Goal: Transaction & Acquisition: Purchase product/service

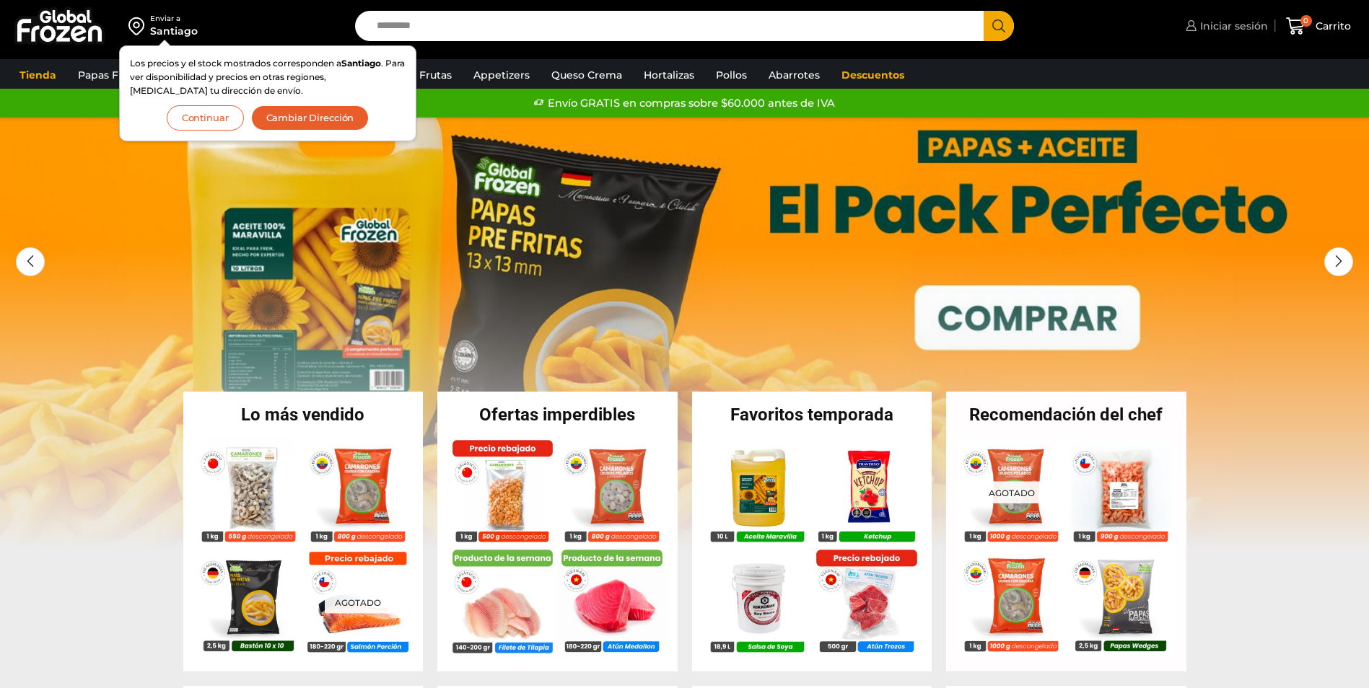
drag, startPoint x: 0, startPoint y: 0, endPoint x: 1230, endPoint y: 27, distance: 1230.0
click at [1230, 27] on span "Iniciar sesión" at bounding box center [1232, 26] width 71 height 14
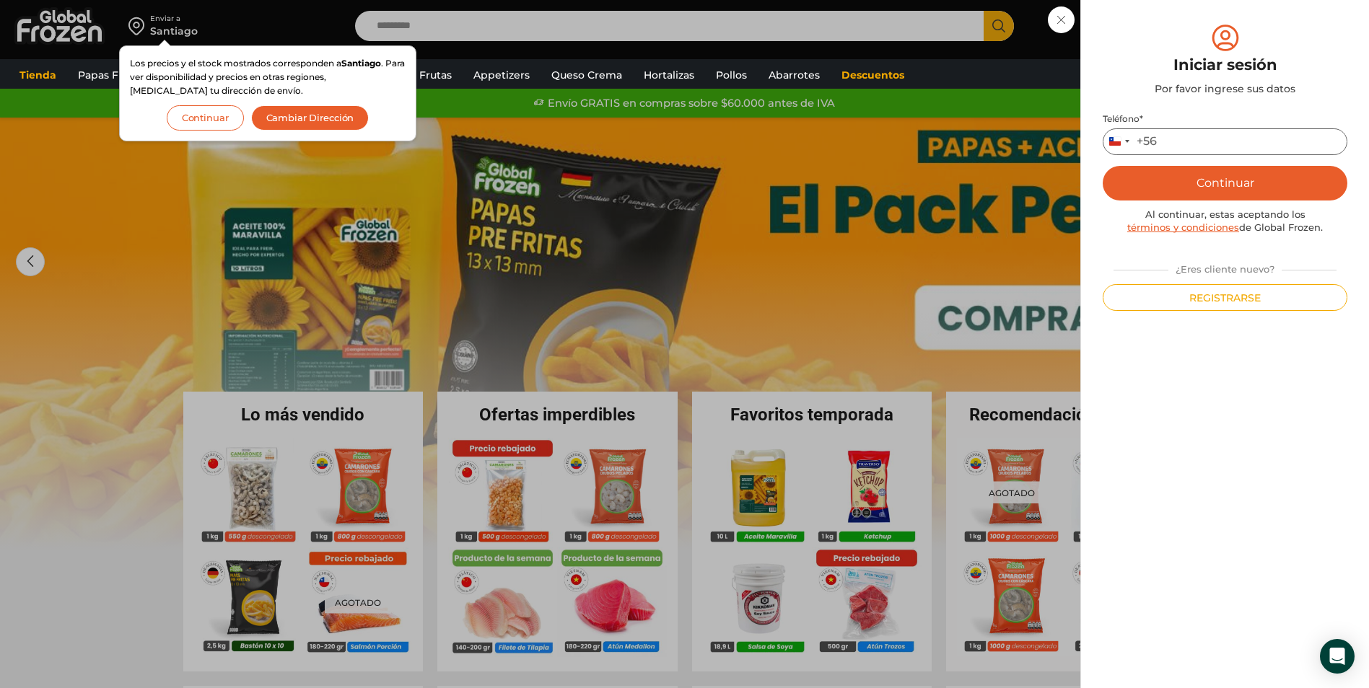
click at [1184, 134] on input "Teléfono *" at bounding box center [1225, 141] width 245 height 27
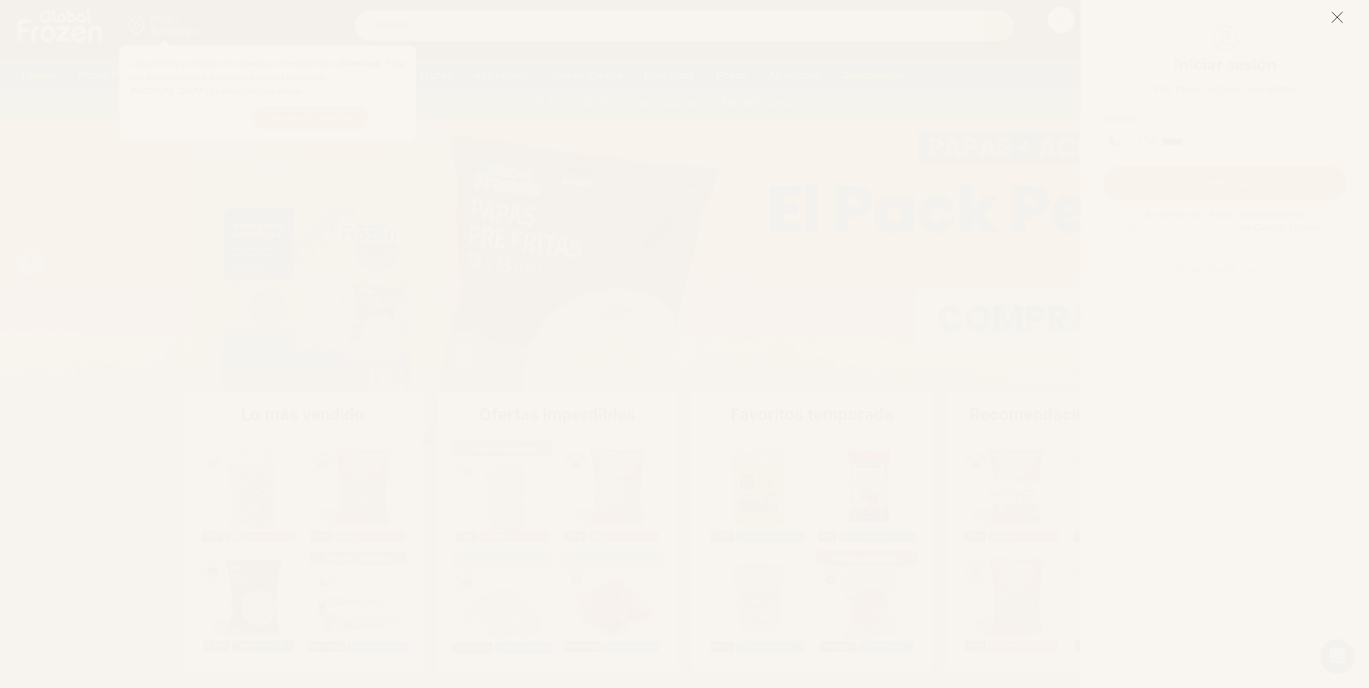
click at [1335, 8] on button at bounding box center [1337, 16] width 13 height 31
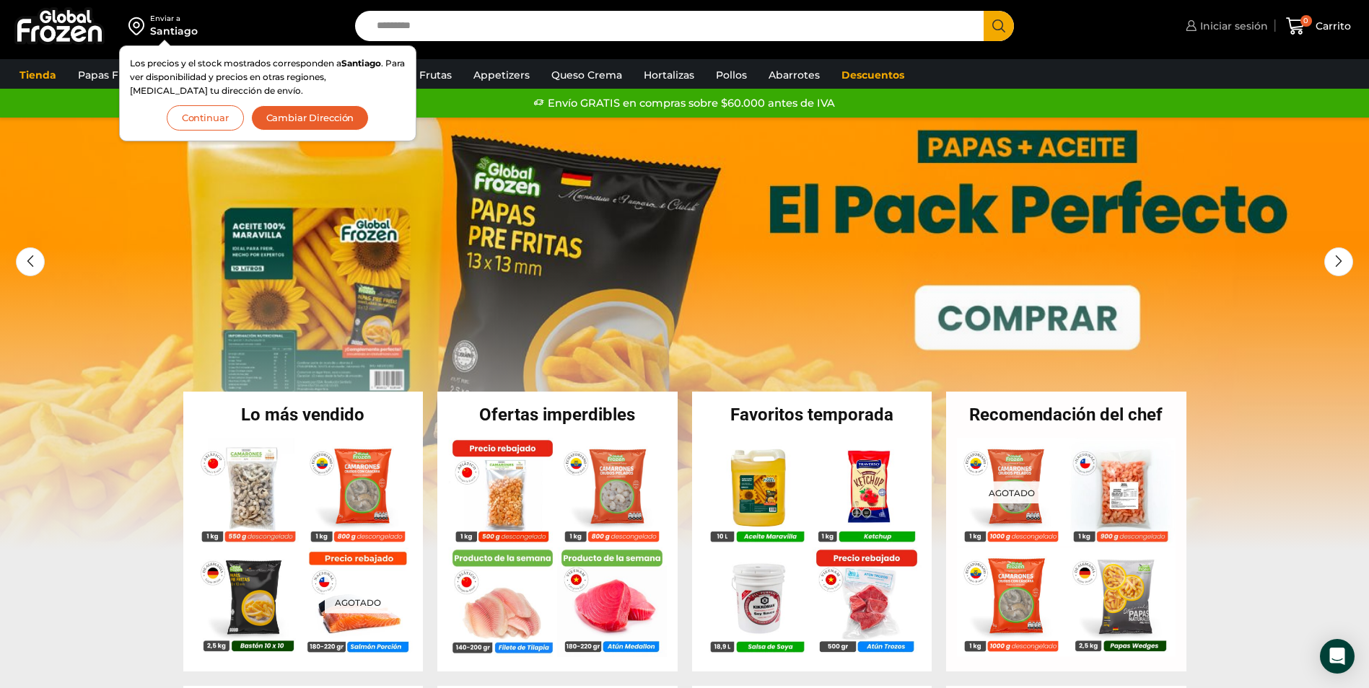
click at [1217, 25] on span "Iniciar sesión" at bounding box center [1232, 26] width 71 height 14
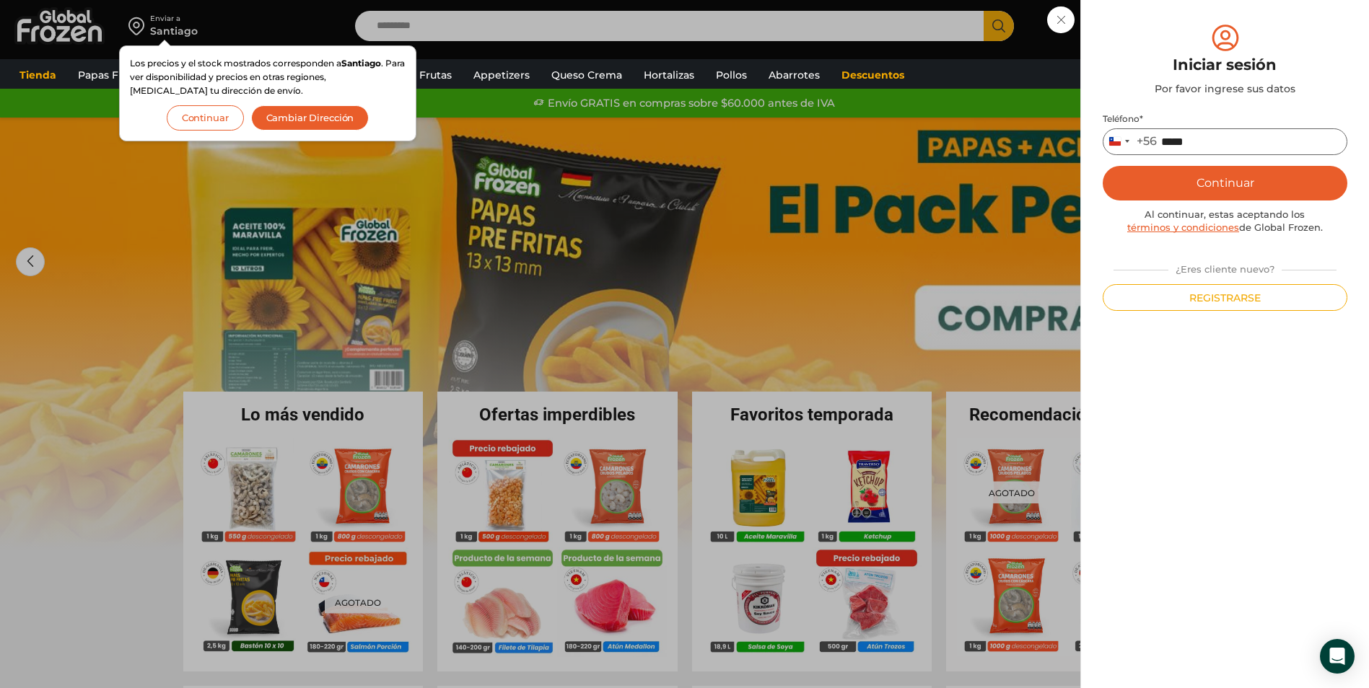
click at [1225, 140] on input "*****" at bounding box center [1225, 141] width 245 height 27
type input "*********"
click at [1272, 187] on button "Continuar" at bounding box center [1225, 183] width 245 height 35
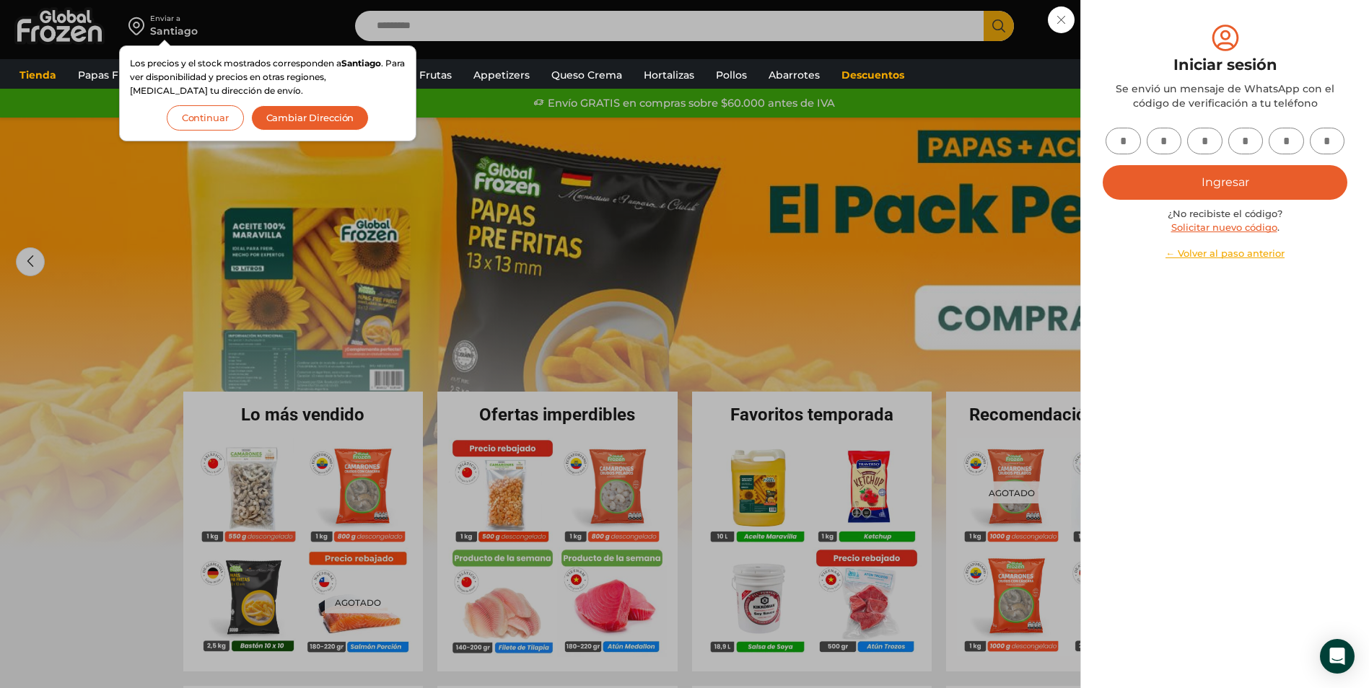
click at [1127, 149] on input "text" at bounding box center [1123, 141] width 35 height 27
type input "*"
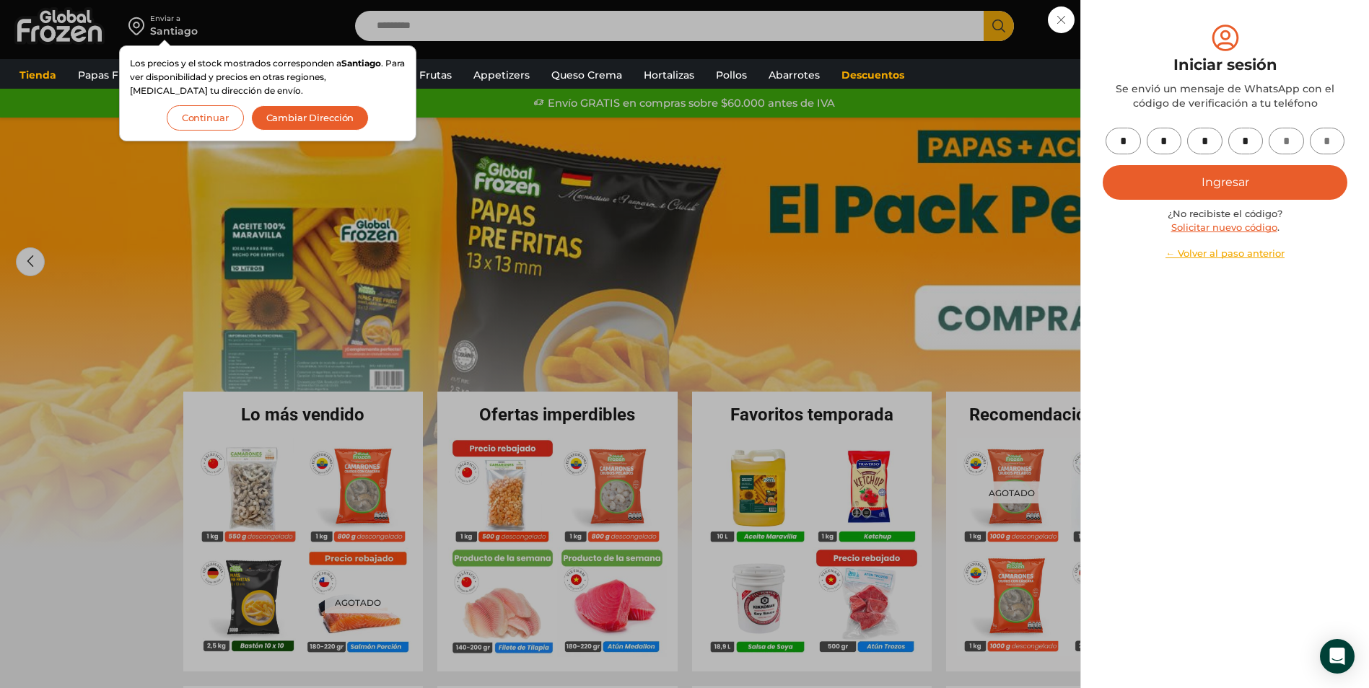
type input "*"
click at [1233, 188] on button "Ingresar" at bounding box center [1225, 182] width 245 height 35
click at [1221, 192] on button "Ingresar" at bounding box center [1225, 182] width 245 height 35
click at [192, 118] on button "Continuar" at bounding box center [205, 117] width 77 height 25
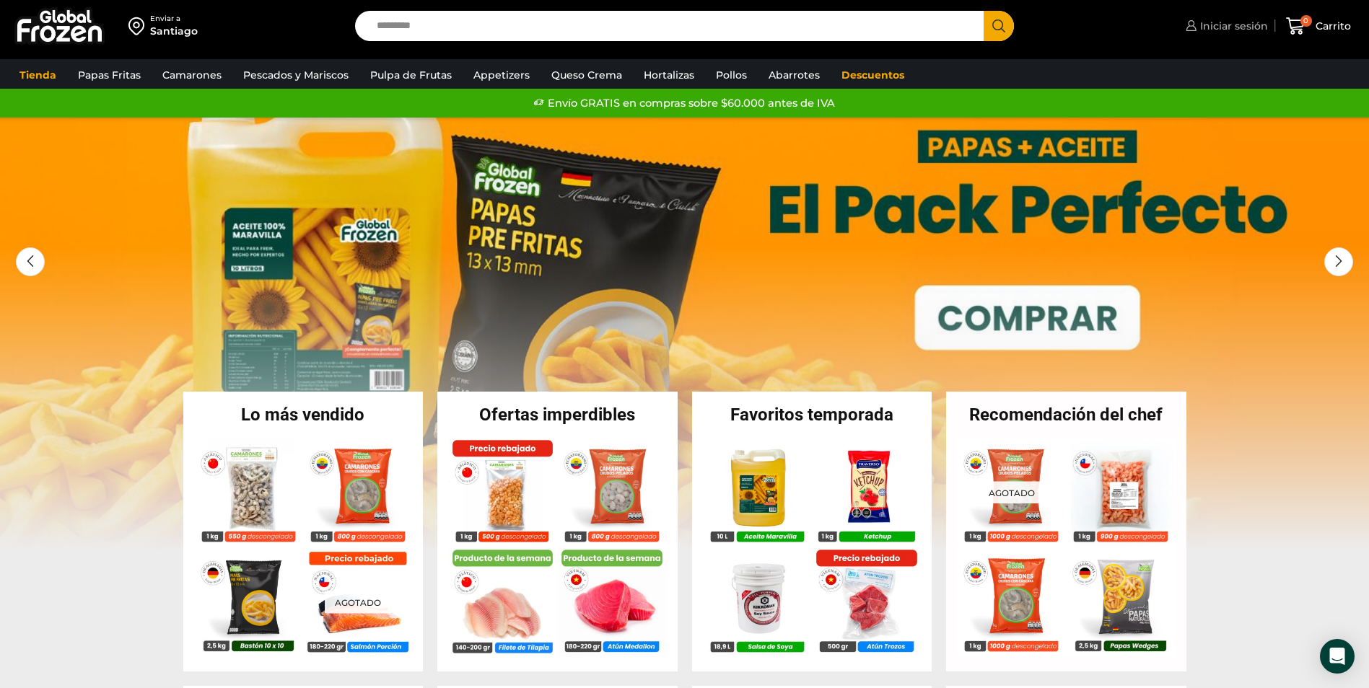
click at [1232, 22] on span "Iniciar sesión" at bounding box center [1232, 26] width 71 height 14
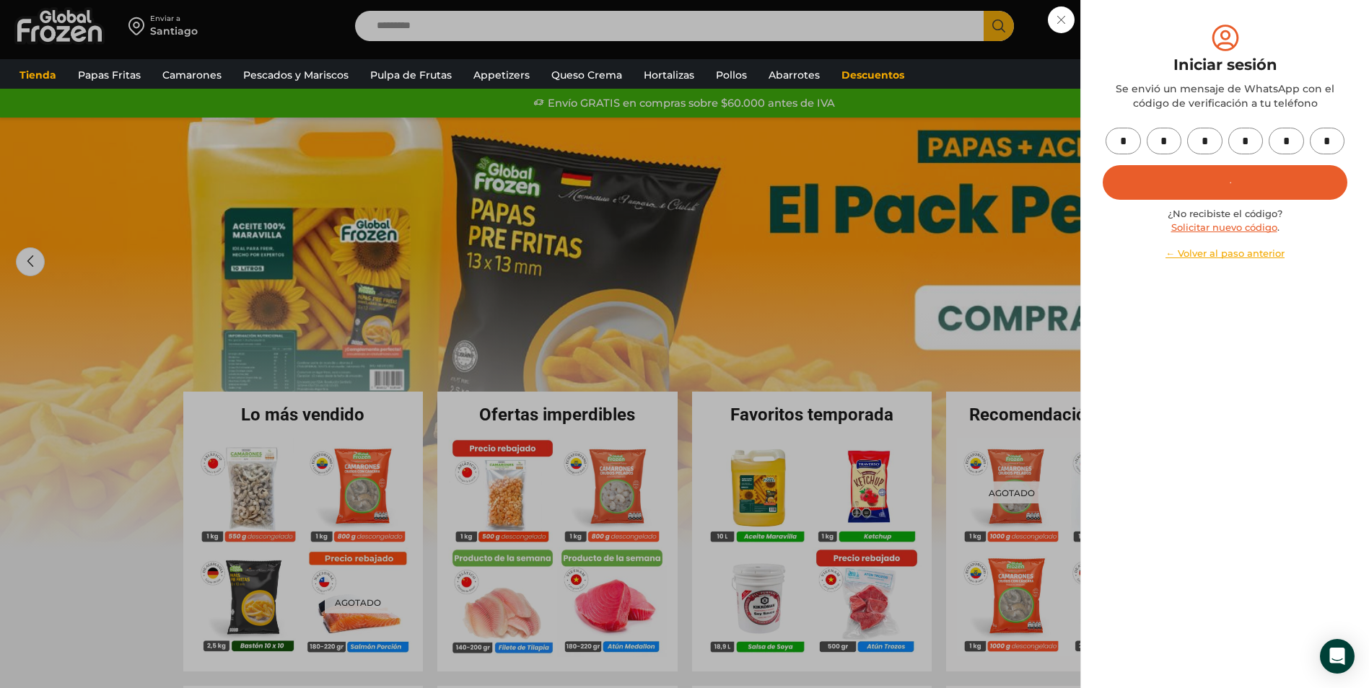
click at [1182, 40] on div "Iniciar sesión Mi cuenta Login Register Iniciar sesión Por favor ingrese sus da…" at bounding box center [1225, 26] width 86 height 29
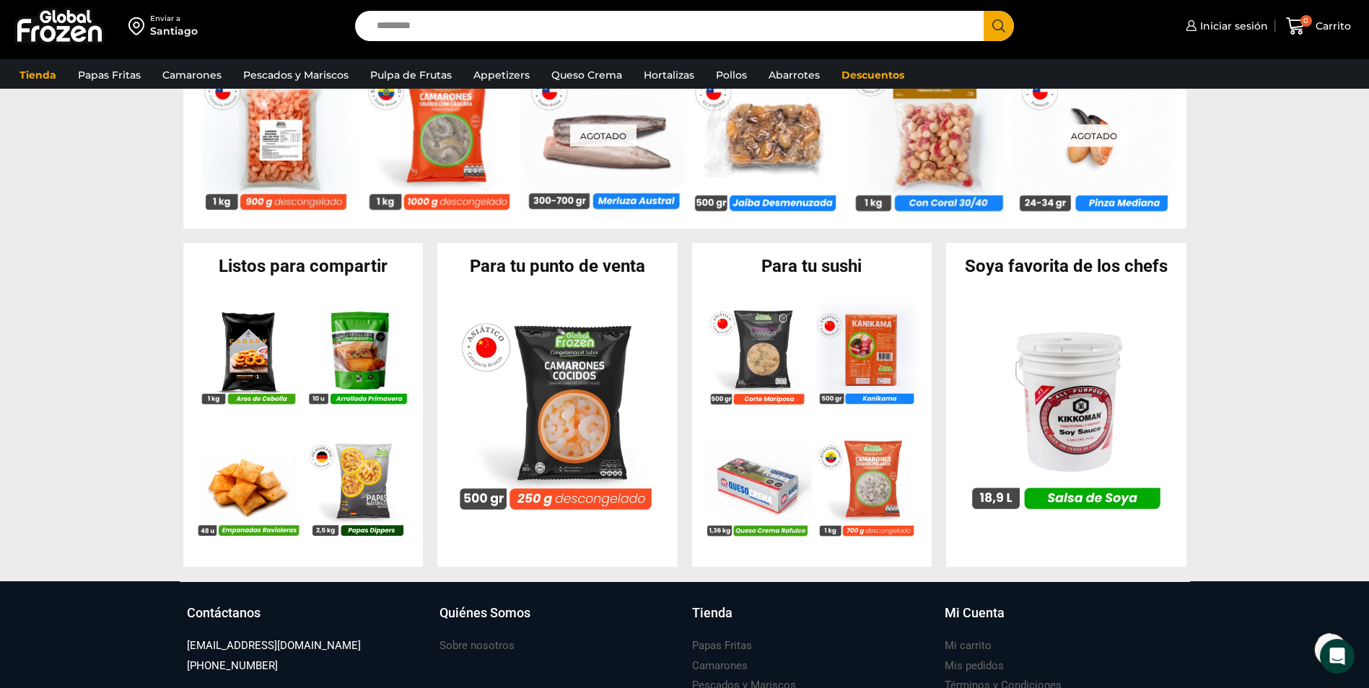
scroll to position [1436, 0]
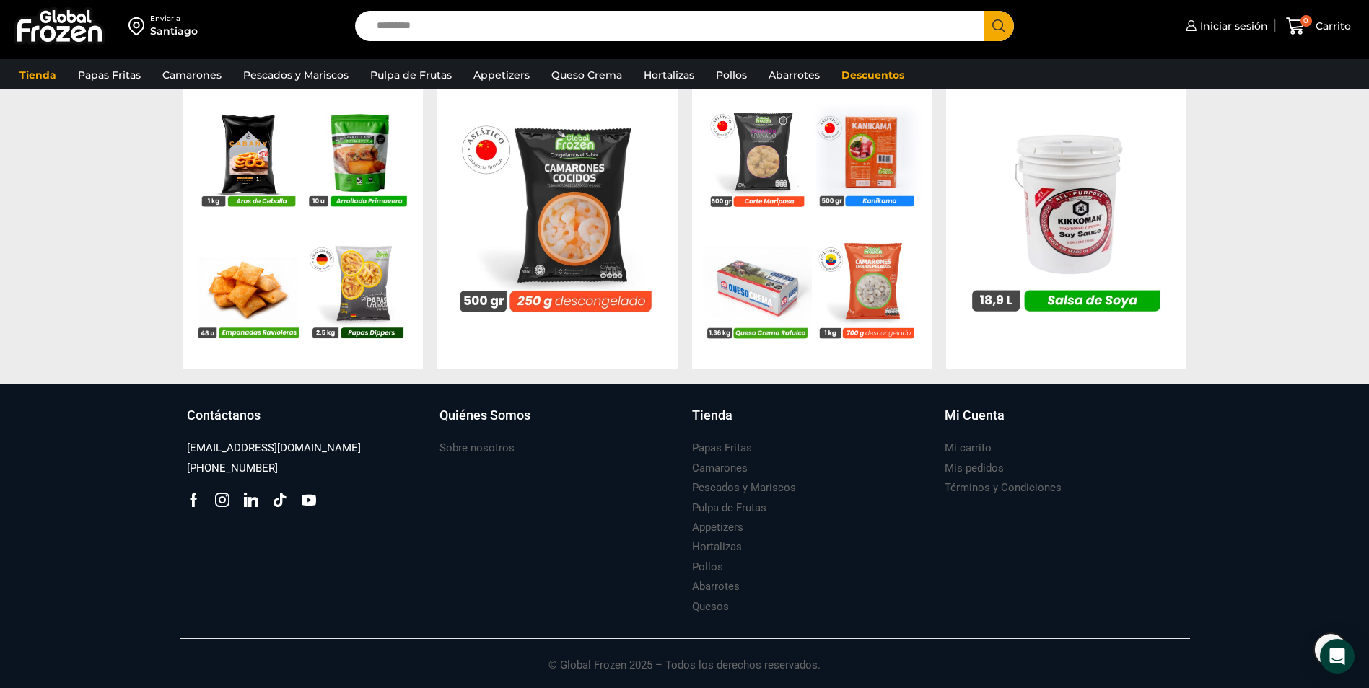
click at [489, 32] on input "Search input" at bounding box center [674, 26] width 608 height 30
type input "********"
click at [984, 11] on button "Search" at bounding box center [999, 26] width 30 height 30
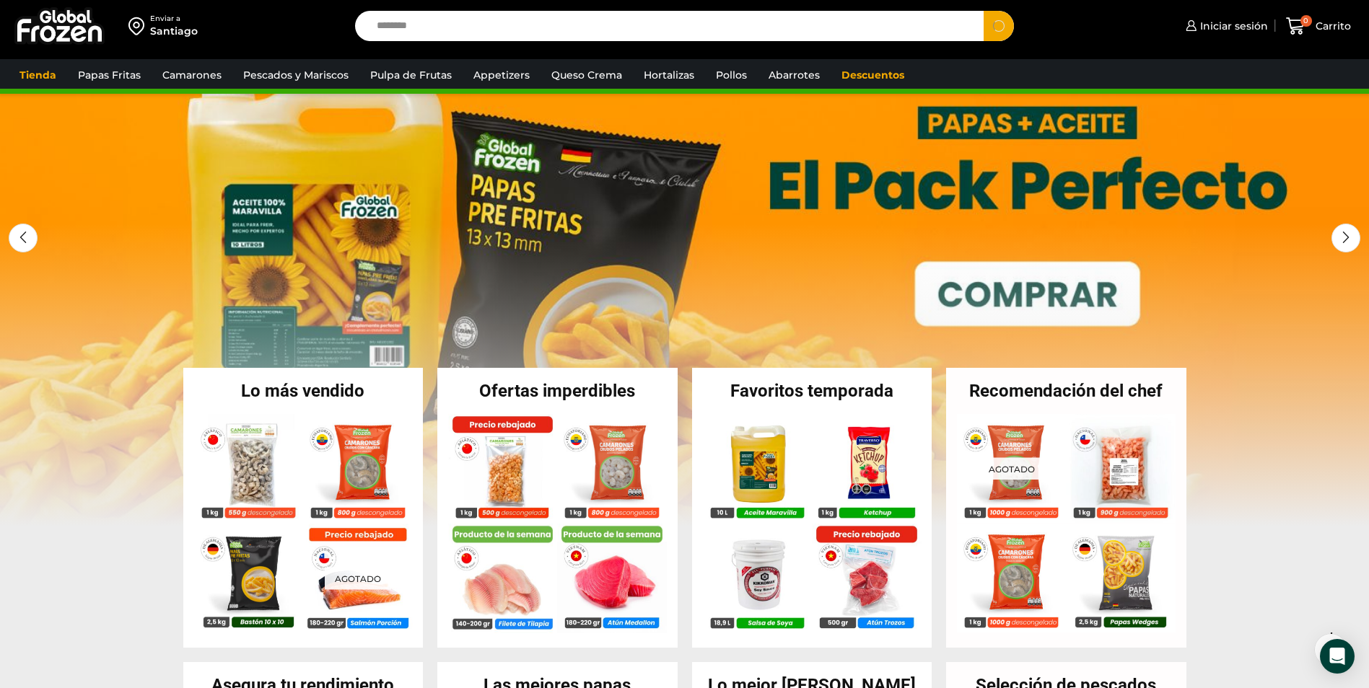
scroll to position [0, 0]
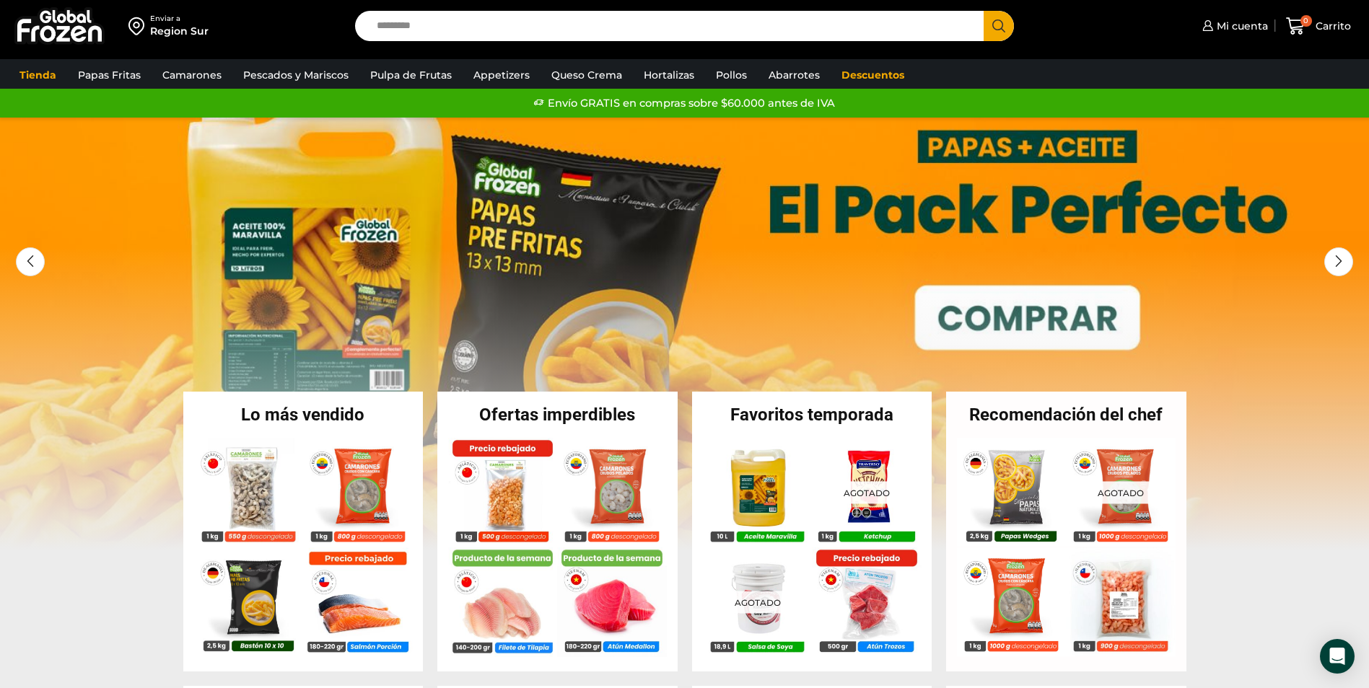
click at [292, 35] on div "Enviar a Region Sur" at bounding box center [173, 26] width 333 height 52
click at [597, 27] on input "Search input" at bounding box center [674, 26] width 608 height 30
click at [984, 11] on button "Search" at bounding box center [999, 26] width 30 height 30
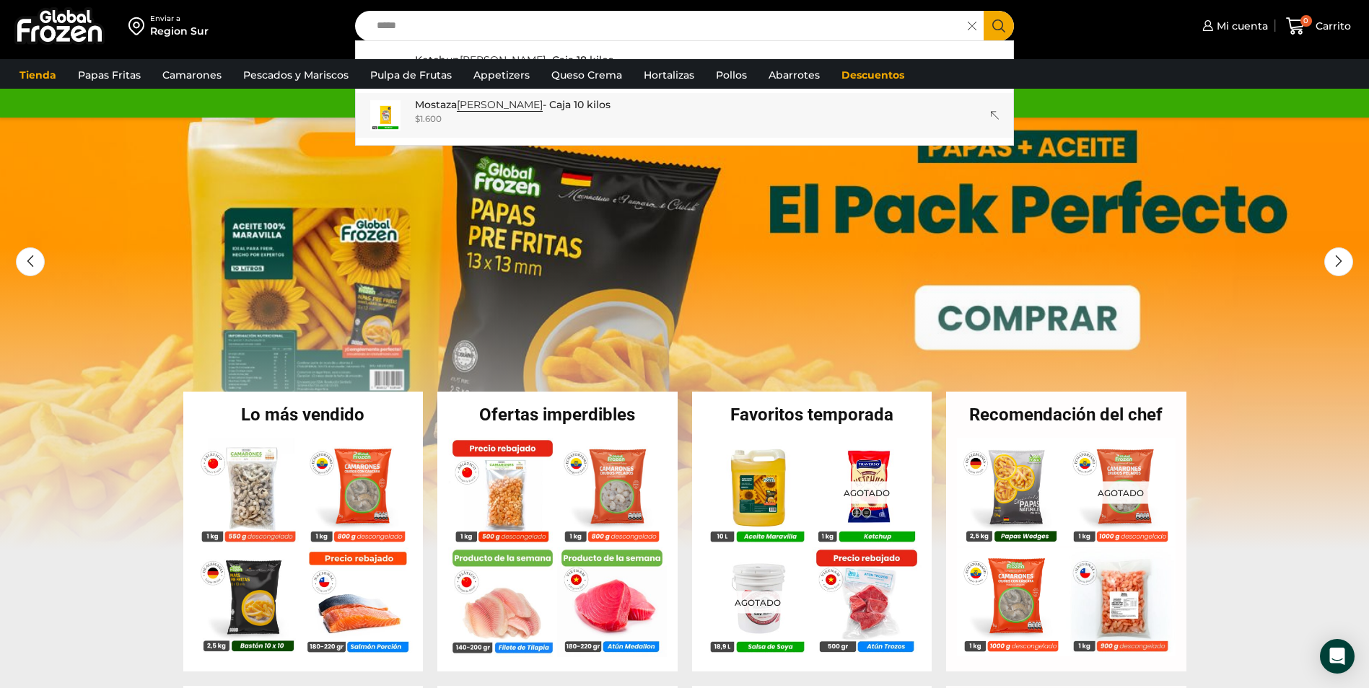
click at [472, 105] on strong "Heinz" at bounding box center [500, 105] width 86 height 14
type input "**********"
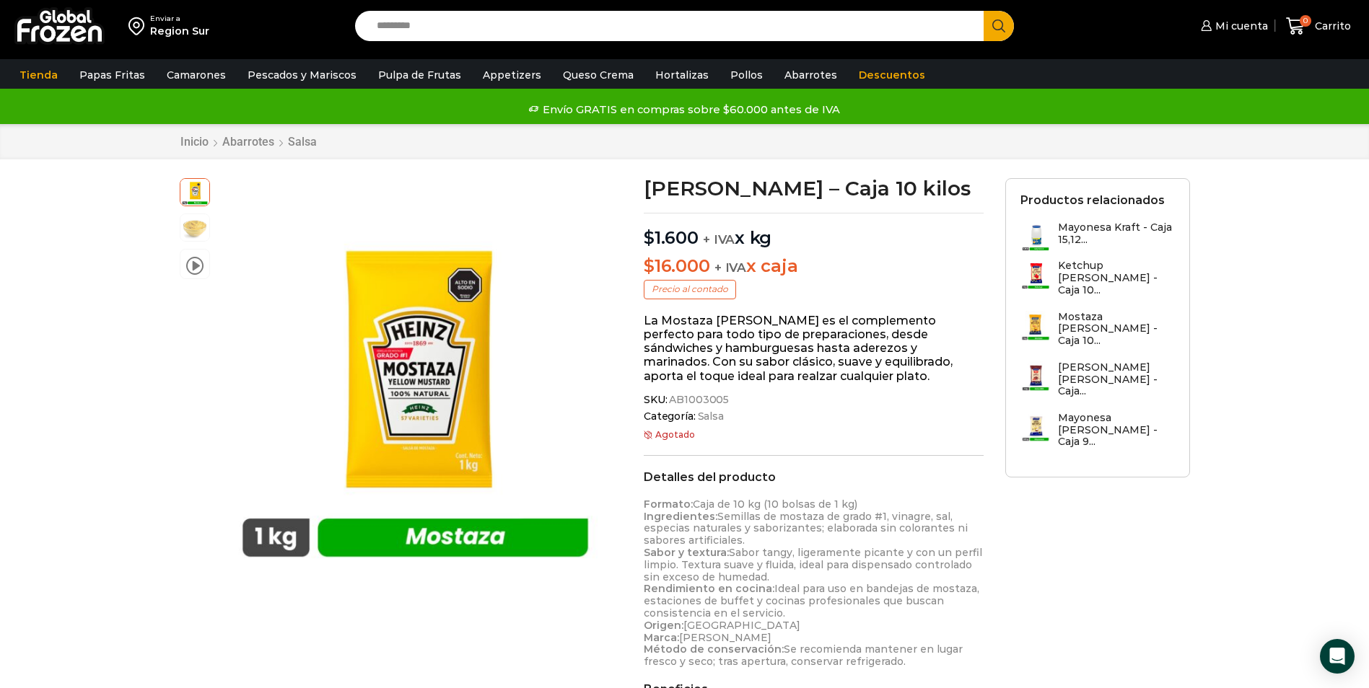
click at [620, 40] on input "Search input" at bounding box center [674, 26] width 608 height 30
click at [620, 32] on input "Search input" at bounding box center [674, 26] width 608 height 30
type input "********"
click at [984, 11] on button "Search" at bounding box center [999, 26] width 30 height 30
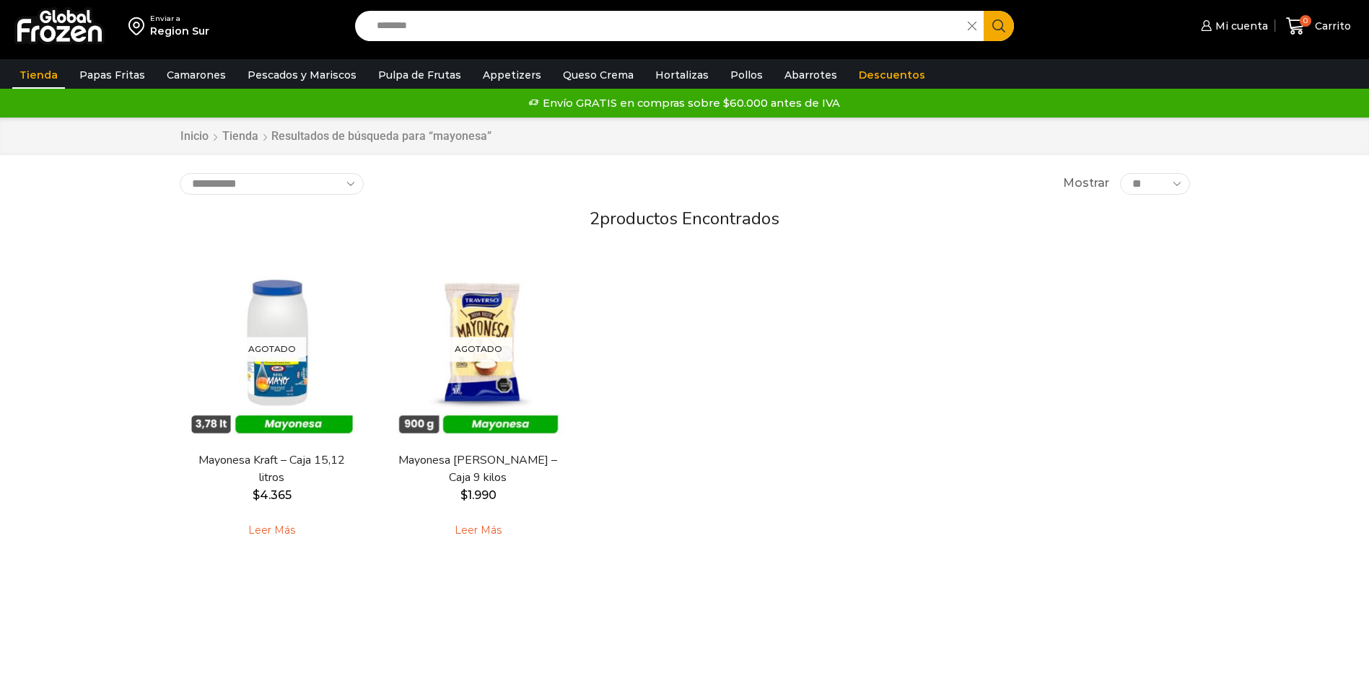
click at [354, 12] on div "Search input ******** Search" at bounding box center [684, 26] width 681 height 30
type input "*****"
click at [984, 11] on button "Search" at bounding box center [999, 26] width 30 height 30
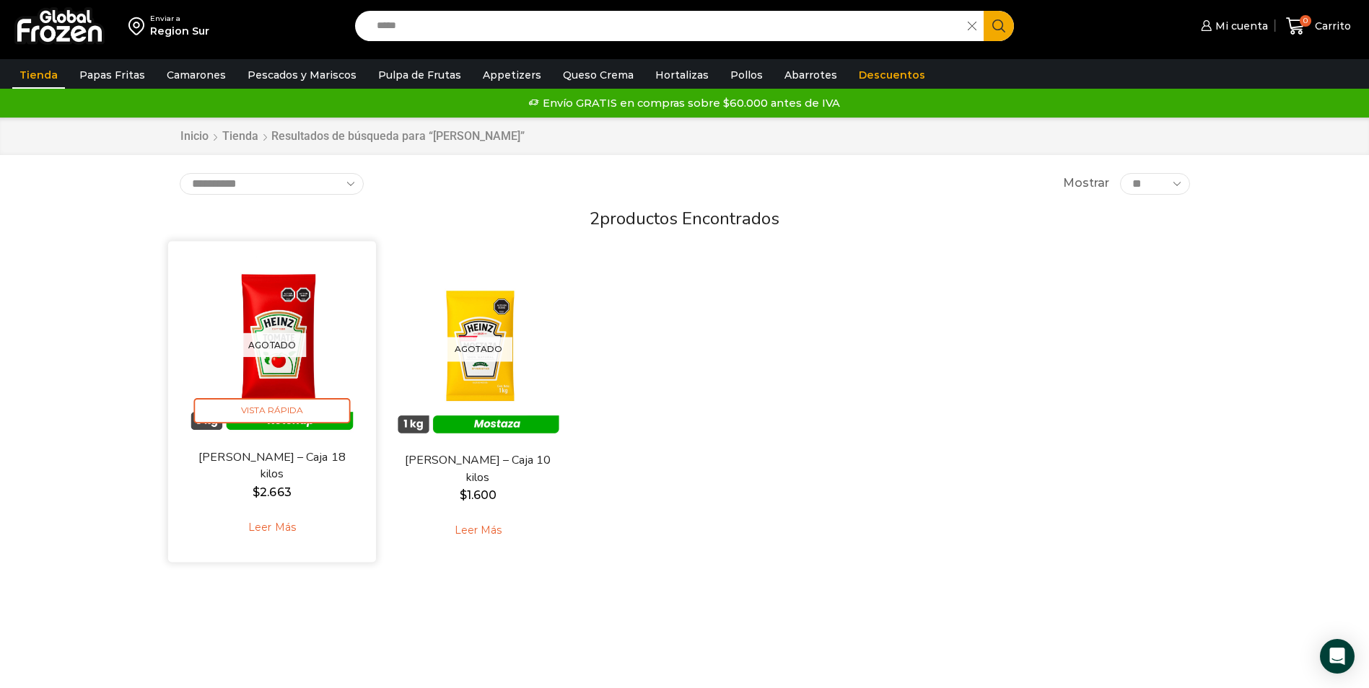
click at [315, 383] on img at bounding box center [272, 346] width 186 height 186
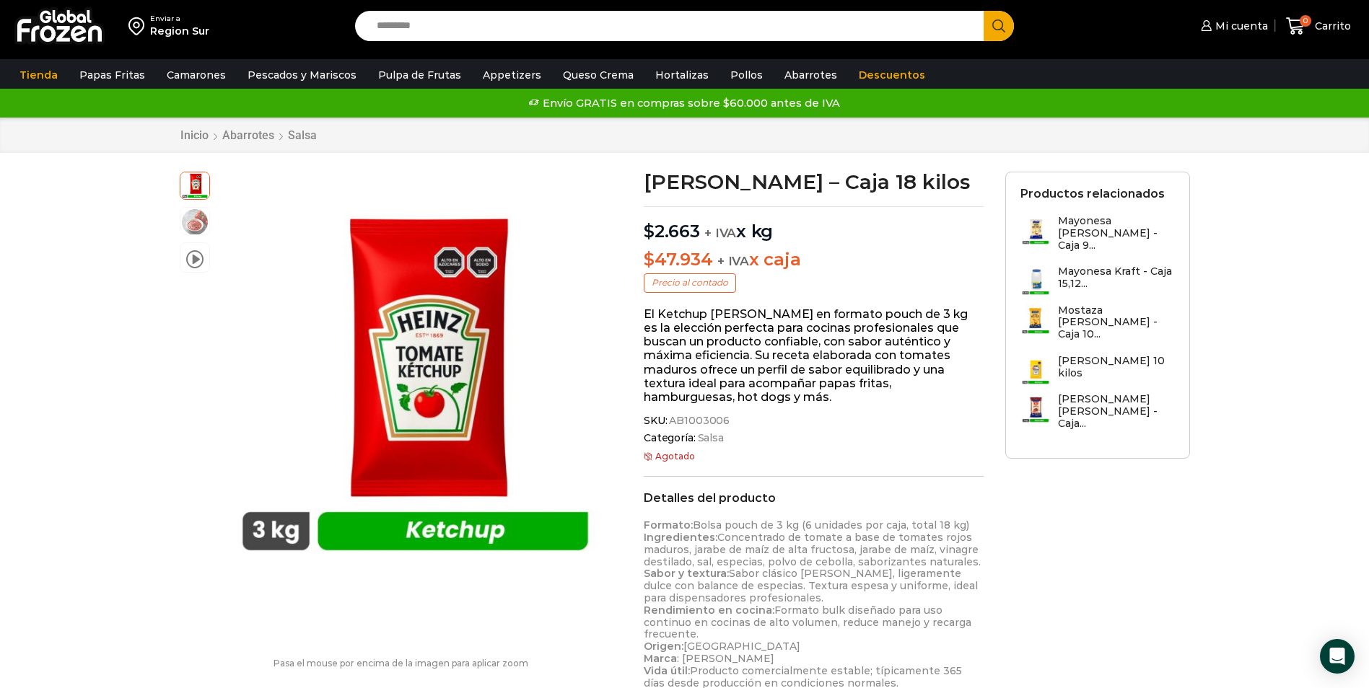
drag, startPoint x: 777, startPoint y: 227, endPoint x: 638, endPoint y: 220, distance: 138.8
click at [638, 220] on div "Ketchup Heinz – Caja 18 kilos $ 2.663 + IVA x kg $ 47.934 + IVA x caja Precio a…" at bounding box center [814, 637] width 362 height 931
drag, startPoint x: 638, startPoint y: 220, endPoint x: 706, endPoint y: 389, distance: 182.0
click at [706, 389] on p "El Ketchup Heinz en formato pouch de 3 kg es la elección perfecta para cocinas …" at bounding box center [814, 355] width 340 height 97
click at [93, 25] on img at bounding box center [59, 26] width 90 height 38
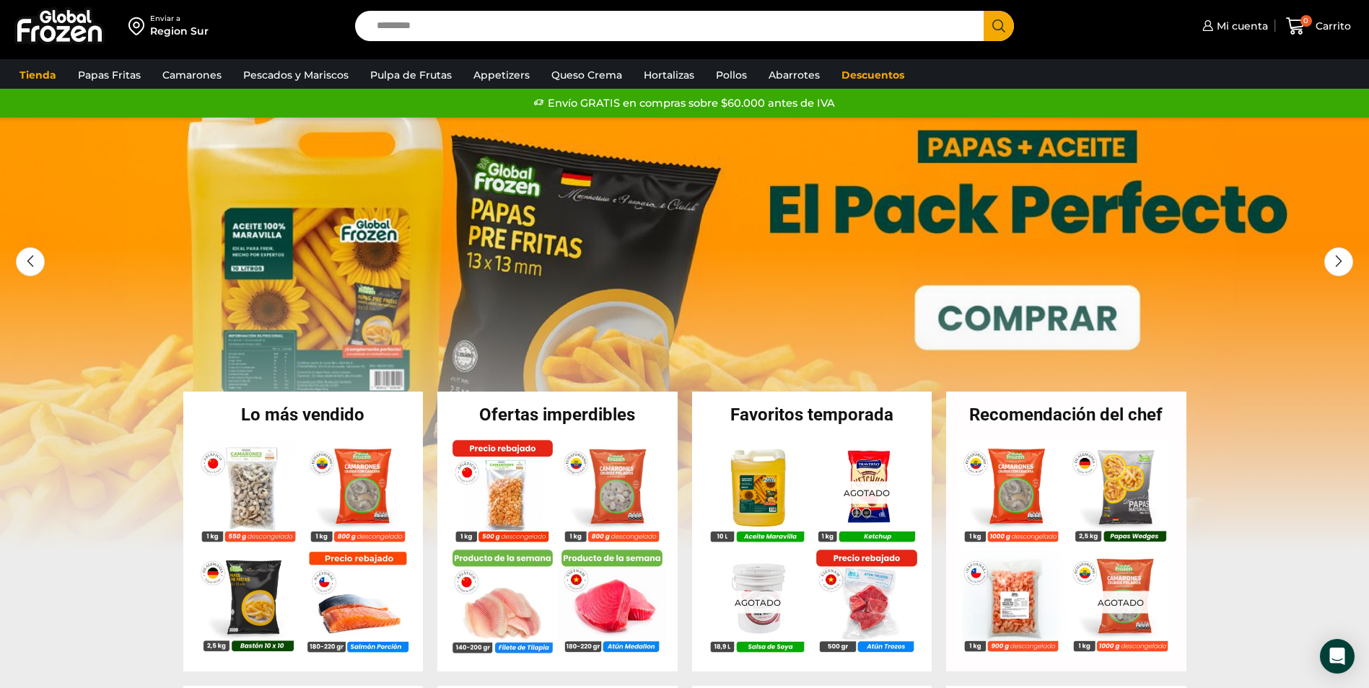
click at [511, 35] on input "Search input" at bounding box center [674, 26] width 608 height 30
type input "*****"
click at [984, 11] on button "Search" at bounding box center [999, 26] width 30 height 30
